Goal: Task Accomplishment & Management: Complete application form

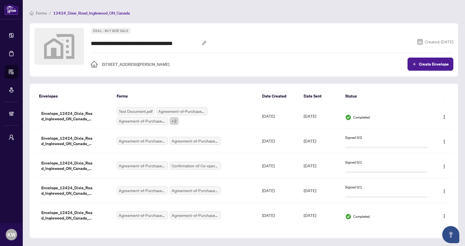
click at [448, 57] on div "**********" at bounding box center [272, 49] width 363 height 43
click at [445, 63] on span "Create Envelope" at bounding box center [434, 64] width 30 height 4
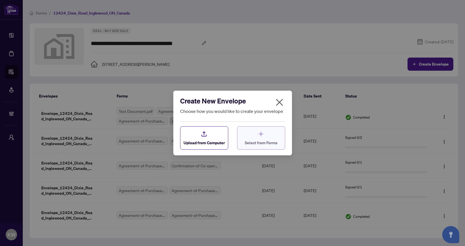
click at [269, 137] on div "Select from Forms" at bounding box center [261, 137] width 33 height 15
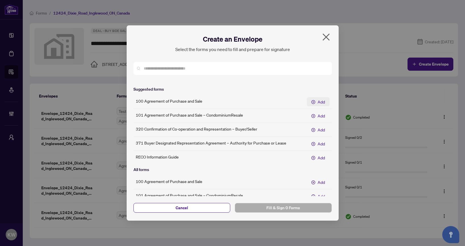
click at [320, 103] on span "Add" at bounding box center [321, 102] width 7 height 6
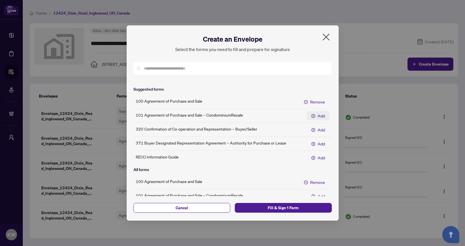
click at [320, 118] on span "Add" at bounding box center [321, 115] width 7 height 6
click at [307, 208] on span "Fill & Sign 2 Forms" at bounding box center [284, 207] width 88 height 9
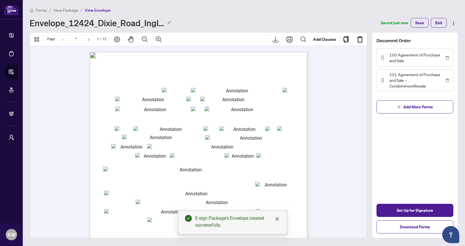
click at [246, 88] on input "txtp_OfferDate_mmmm" at bounding box center [235, 90] width 88 height 5
type input "****"
click at [243, 99] on input "txtbuyer2" at bounding box center [231, 99] width 62 height 5
type input "****"
click at [243, 110] on input "txtseller2" at bounding box center [240, 109] width 71 height 5
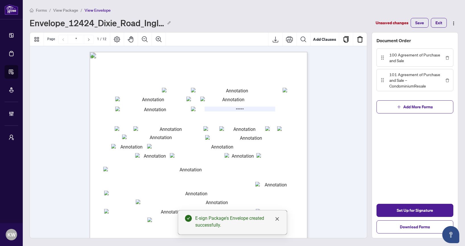
type input "*****"
click at [198, 112] on span "(Full legal names of all Sellers)" at bounding box center [183, 112] width 30 height 3
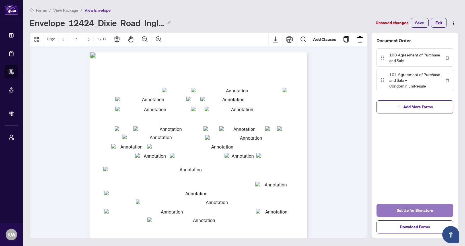
click at [415, 208] on span "Set Up for Signature" at bounding box center [415, 210] width 36 height 9
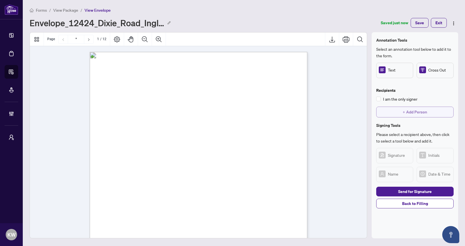
click at [393, 109] on button "+ Add Person" at bounding box center [414, 112] width 77 height 11
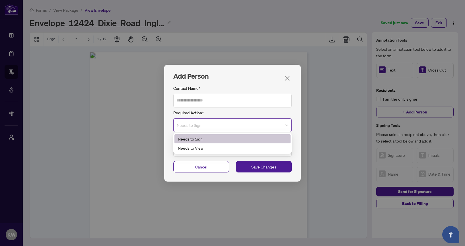
click at [243, 126] on span "Needs to Sign" at bounding box center [233, 124] width 112 height 13
click at [231, 149] on div "Needs to View" at bounding box center [232, 148] width 109 height 6
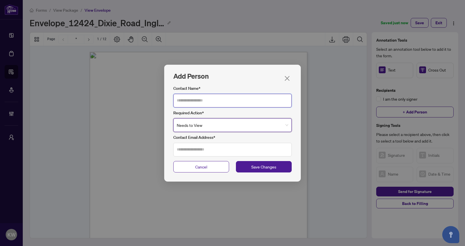
click at [220, 99] on input "Contact Name*" at bounding box center [232, 101] width 118 height 14
type input "*"
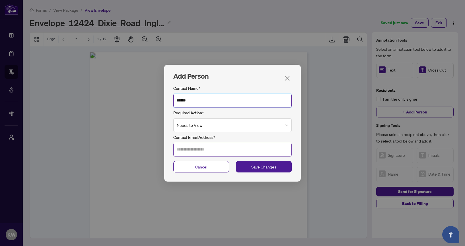
type input "******"
click at [211, 152] on input "Contact Email Address*" at bounding box center [232, 150] width 118 height 14
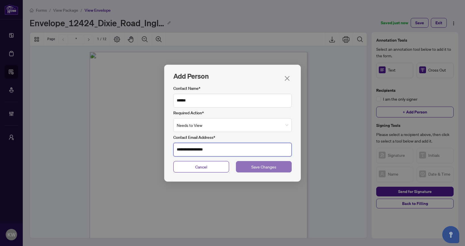
type input "**********"
click at [267, 168] on span "Save Changes" at bounding box center [263, 166] width 25 height 6
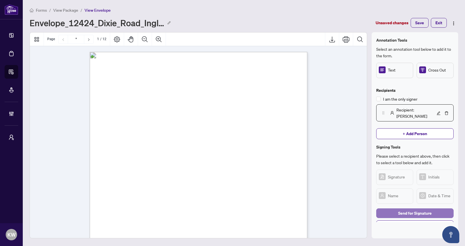
click at [401, 208] on span "Send for Signature" at bounding box center [415, 212] width 34 height 9
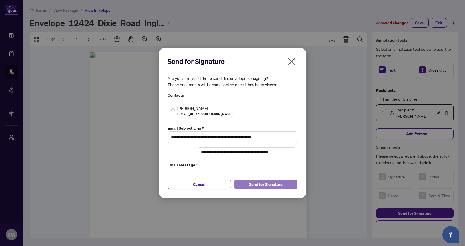
click at [255, 189] on span "Send for Signature" at bounding box center [266, 184] width 34 height 9
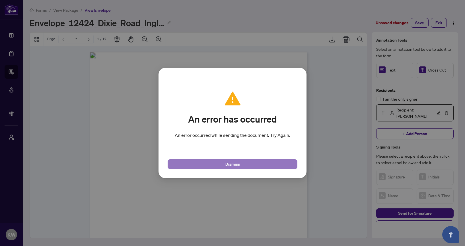
click at [274, 165] on button "Dismiss" at bounding box center [233, 164] width 130 height 10
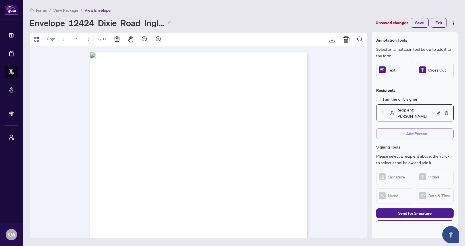
click at [402, 128] on button "+ Add Person" at bounding box center [414, 133] width 77 height 11
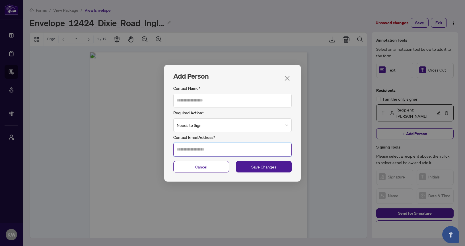
click at [261, 144] on input "Contact Email Address*" at bounding box center [232, 150] width 118 height 14
type input "**********"
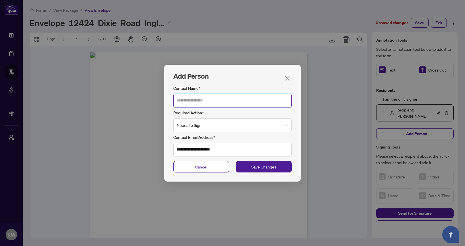
click at [258, 100] on input "Contact Name*" at bounding box center [232, 101] width 118 height 14
type input "******"
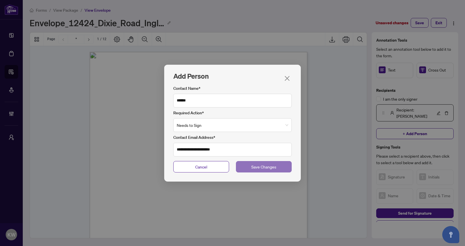
click at [273, 169] on span "Save Changes" at bounding box center [263, 166] width 25 height 6
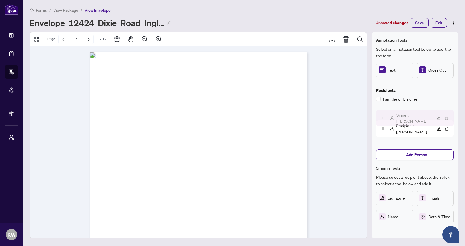
drag, startPoint x: 384, startPoint y: 123, endPoint x: 384, endPoint y: 107, distance: 15.9
click at [384, 116] on img at bounding box center [383, 118] width 5 height 4
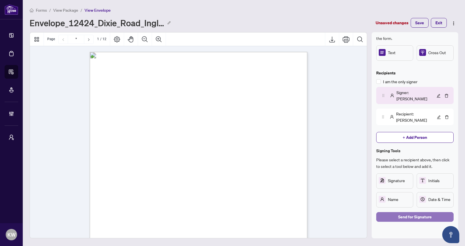
click at [411, 212] on span "Send for Signature" at bounding box center [415, 216] width 34 height 9
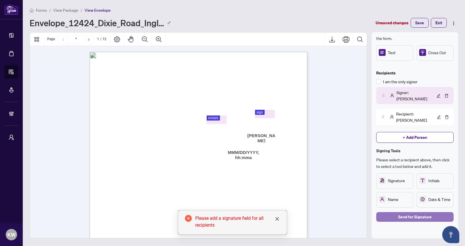
click at [416, 212] on span "Send for Signature" at bounding box center [415, 216] width 34 height 9
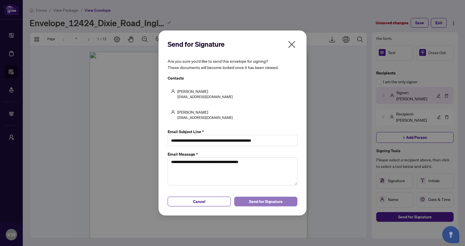
click at [251, 202] on span "Send for Signature" at bounding box center [266, 201] width 34 height 9
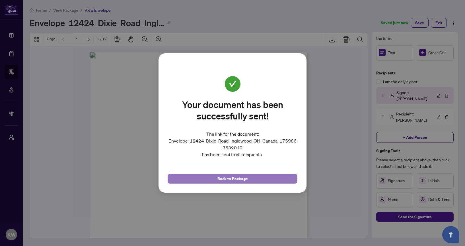
click at [246, 178] on span "Back to Package" at bounding box center [233, 178] width 30 height 9
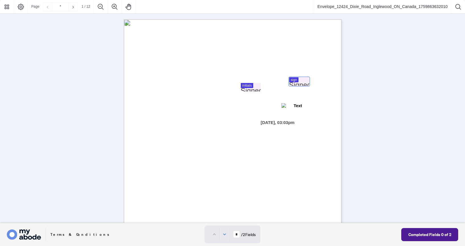
click at [294, 84] on div at bounding box center [232, 111] width 465 height 223
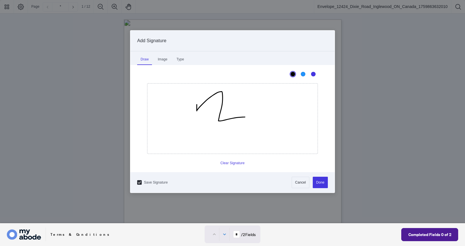
drag, startPoint x: 197, startPoint y: 105, endPoint x: 264, endPoint y: 132, distance: 72.8
click at [261, 133] on icon "Drawing canvas" at bounding box center [233, 118] width 170 height 70
click at [318, 179] on button "Done" at bounding box center [320, 182] width 15 height 11
type input "*"
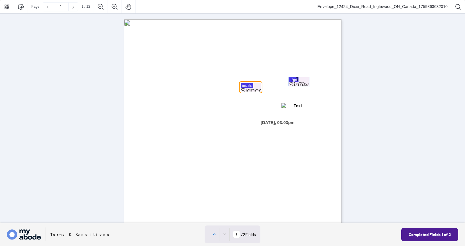
click at [252, 89] on div at bounding box center [232, 111] width 465 height 223
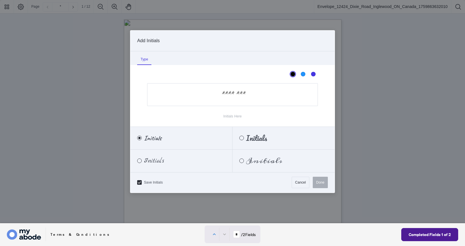
click at [241, 94] on input "Initials Here" at bounding box center [232, 94] width 171 height 23
type input "**"
click at [318, 181] on button "Done" at bounding box center [320, 182] width 15 height 11
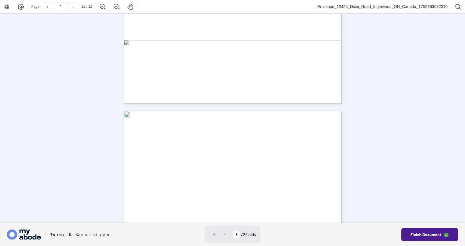
type input "*"
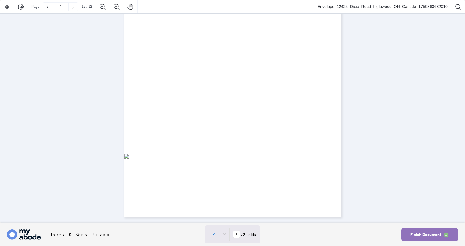
click at [430, 233] on span "Finish Document" at bounding box center [426, 234] width 31 height 9
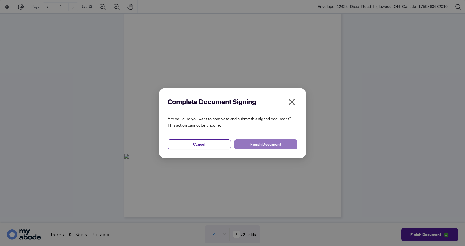
click at [267, 146] on span "Finish Document" at bounding box center [266, 144] width 31 height 9
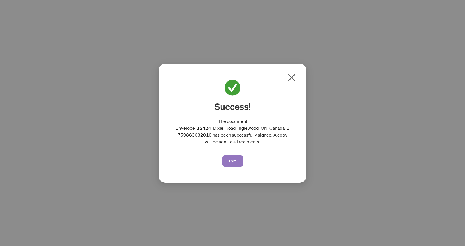
click at [232, 163] on span "Exit" at bounding box center [232, 160] width 7 height 9
